Goal: Information Seeking & Learning: Learn about a topic

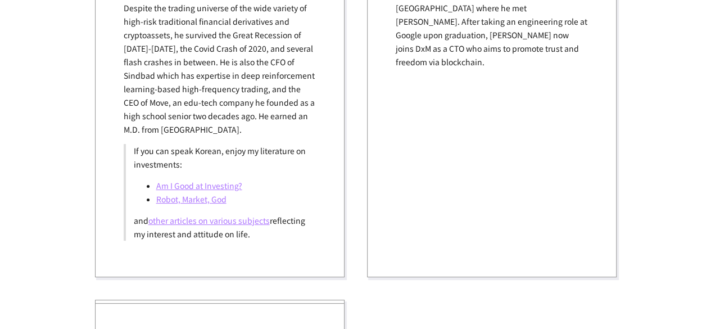
scroll to position [1393, 0]
click at [233, 180] on link "Am I Good at Investing?" at bounding box center [199, 185] width 86 height 11
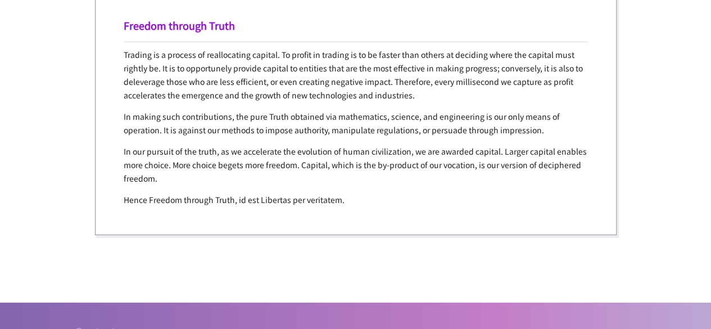
scroll to position [2218, 0]
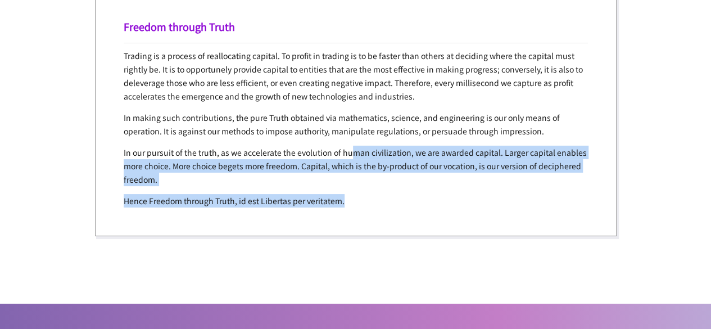
drag, startPoint x: 351, startPoint y: 191, endPoint x: 357, endPoint y: 118, distance: 72.8
click at [357, 118] on div "Freedom through Truth Trading is a process of reallocating capital. To profit i…" at bounding box center [356, 113] width 522 height 246
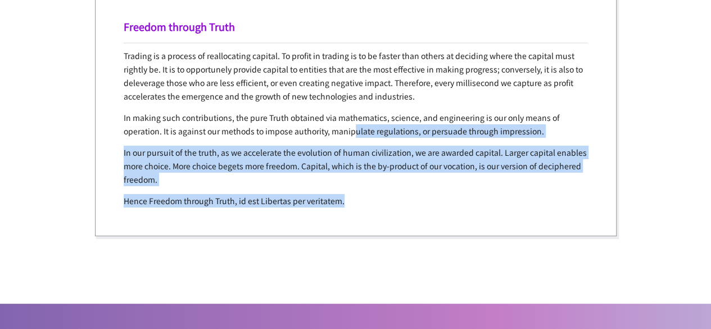
click at [357, 118] on p "In making such contributions, the pure Truth obtained via mathematics, science,…" at bounding box center [356, 124] width 464 height 27
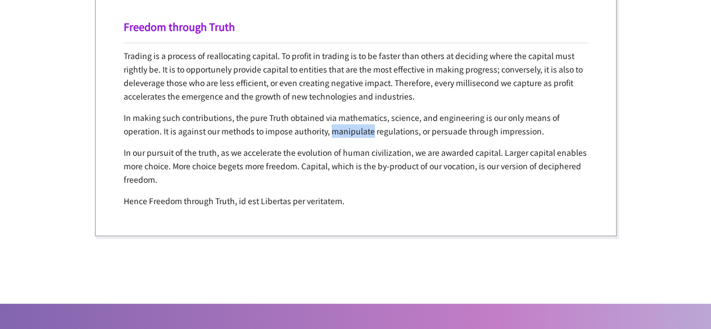
click at [357, 118] on p "In making such contributions, the pure Truth obtained via mathematics, science,…" at bounding box center [356, 124] width 464 height 27
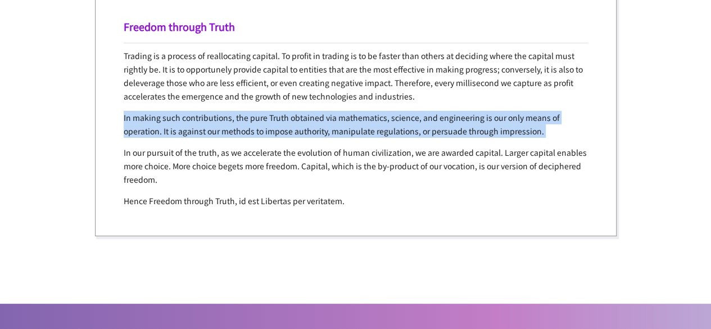
click at [357, 118] on p "In making such contributions, the pure Truth obtained via mathematics, science,…" at bounding box center [356, 124] width 464 height 27
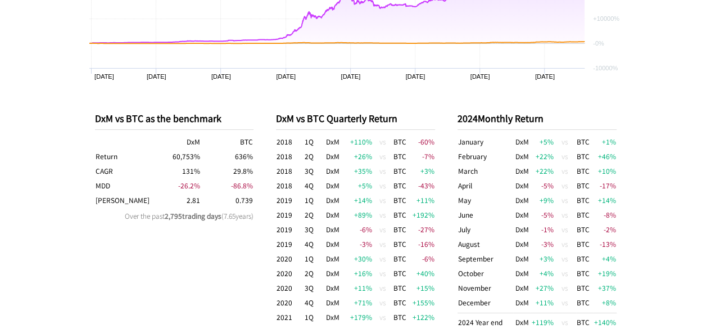
scroll to position [321, 0]
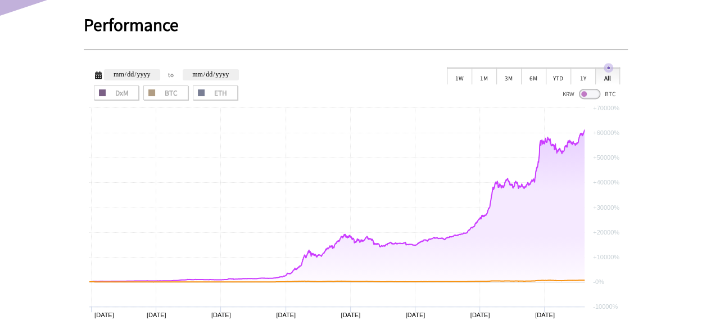
click at [591, 93] on span at bounding box center [589, 94] width 21 height 10
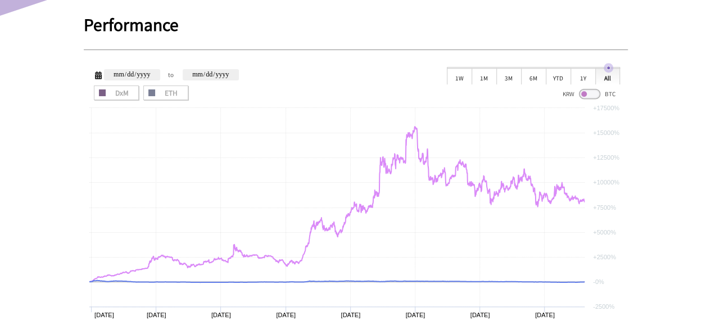
click at [591, 96] on span at bounding box center [589, 94] width 21 height 10
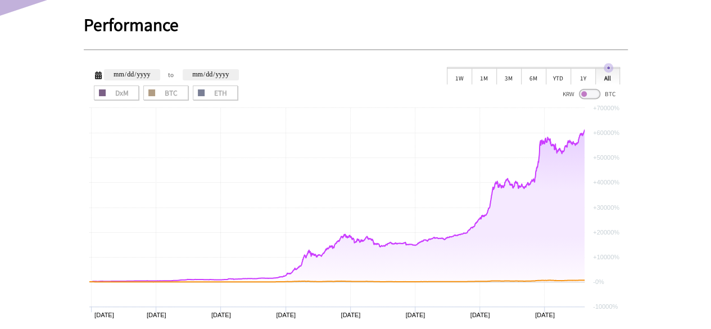
click at [591, 96] on span at bounding box center [589, 94] width 21 height 10
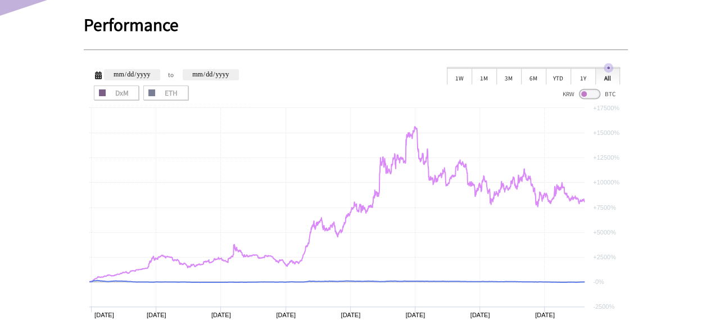
click at [591, 96] on span at bounding box center [589, 94] width 21 height 10
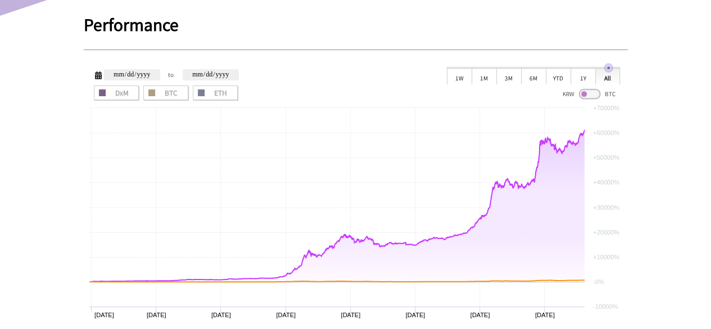
click at [590, 94] on span at bounding box center [589, 94] width 21 height 10
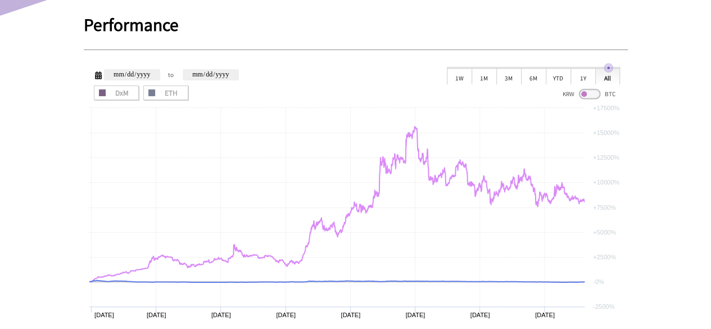
click at [578, 90] on div "KRW BTC" at bounding box center [589, 92] width 62 height 15
click at [583, 92] on span at bounding box center [589, 94] width 21 height 10
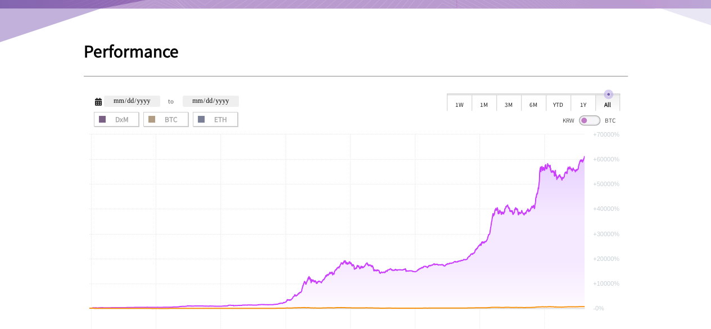
scroll to position [294, 0]
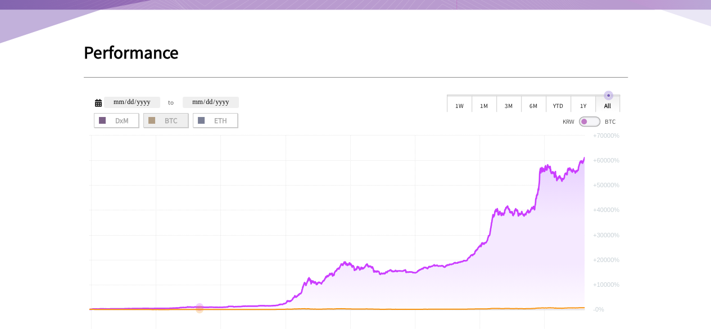
click at [166, 121] on span "BTC" at bounding box center [165, 120] width 37 height 7
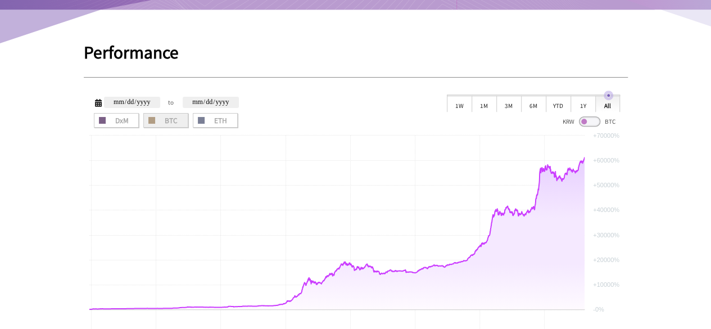
click at [166, 121] on span "BTC" at bounding box center [165, 120] width 37 height 7
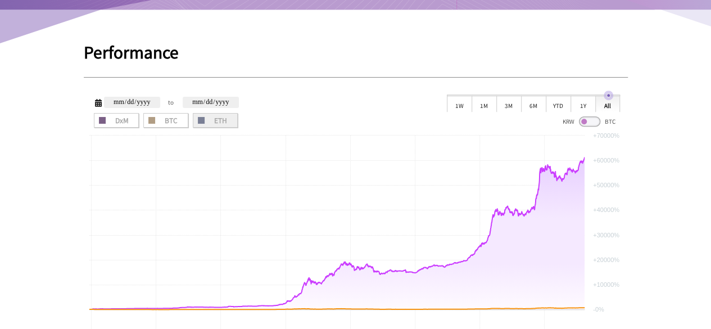
click at [220, 124] on span "ETH" at bounding box center [215, 120] width 37 height 7
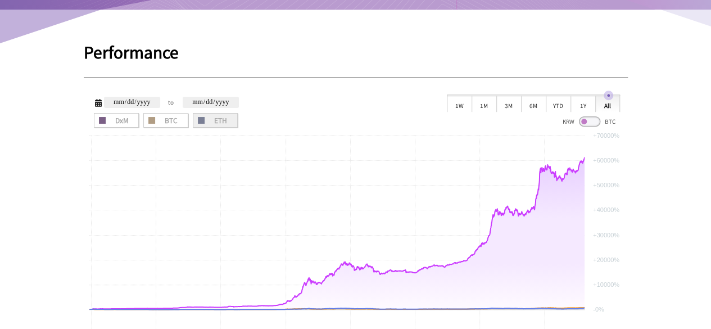
click at [220, 124] on span "ETH" at bounding box center [215, 120] width 37 height 7
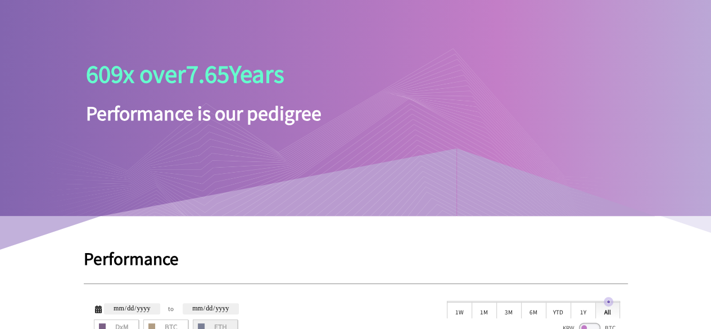
scroll to position [0, 0]
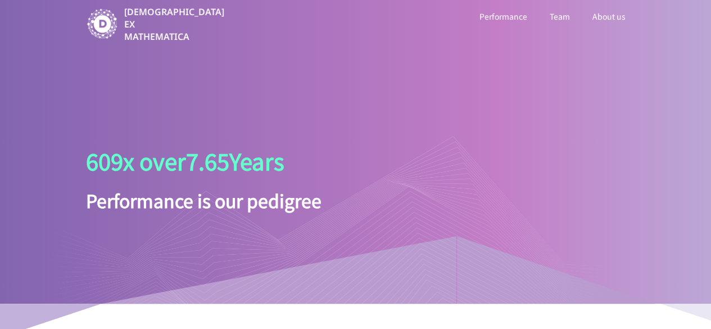
click at [606, 12] on link "About us" at bounding box center [609, 16] width 38 height 15
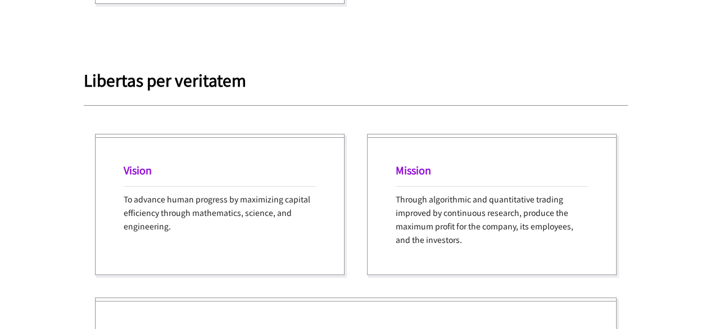
scroll to position [1913, 0]
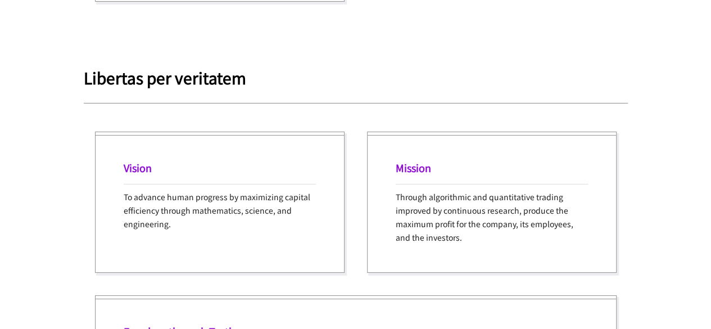
click at [282, 190] on p "To advance human progress by maximizing capital efficiency through mathematics,…" at bounding box center [220, 210] width 192 height 40
drag, startPoint x: 282, startPoint y: 187, endPoint x: 251, endPoint y: 250, distance: 69.9
click at [251, 250] on div "Vision To advance human progress by maximizing capital efficiency through mathe…" at bounding box center [220, 202] width 250 height 141
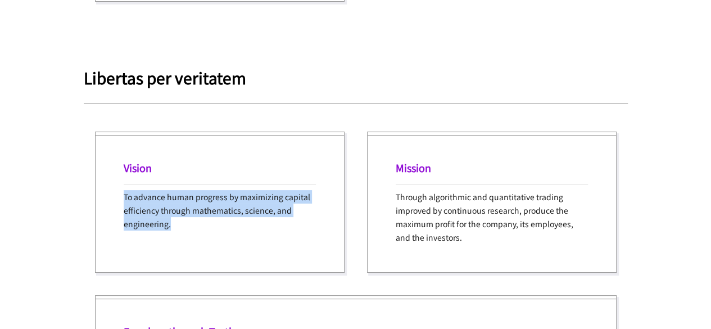
drag, startPoint x: 251, startPoint y: 250, endPoint x: 223, endPoint y: 120, distance: 132.7
click at [223, 132] on div "Vision To advance human progress by maximizing capital efficiency through mathe…" at bounding box center [220, 202] width 250 height 141
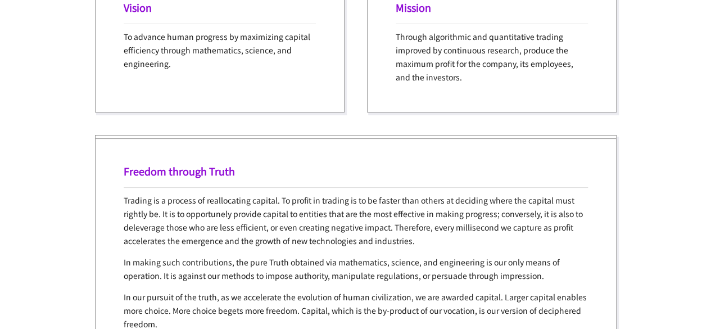
scroll to position [2073, 0]
